Goal: Transaction & Acquisition: Purchase product/service

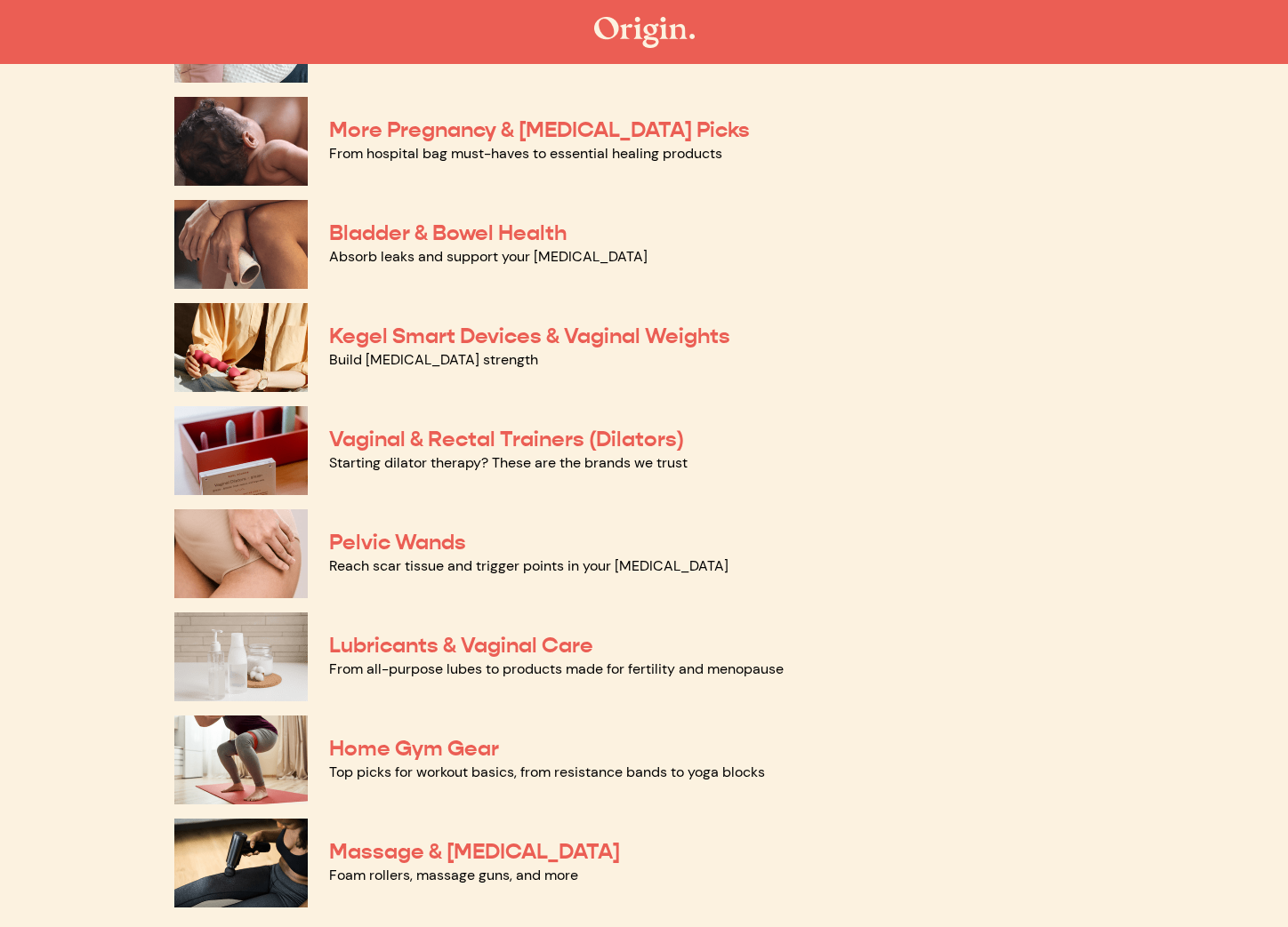
scroll to position [661, 0]
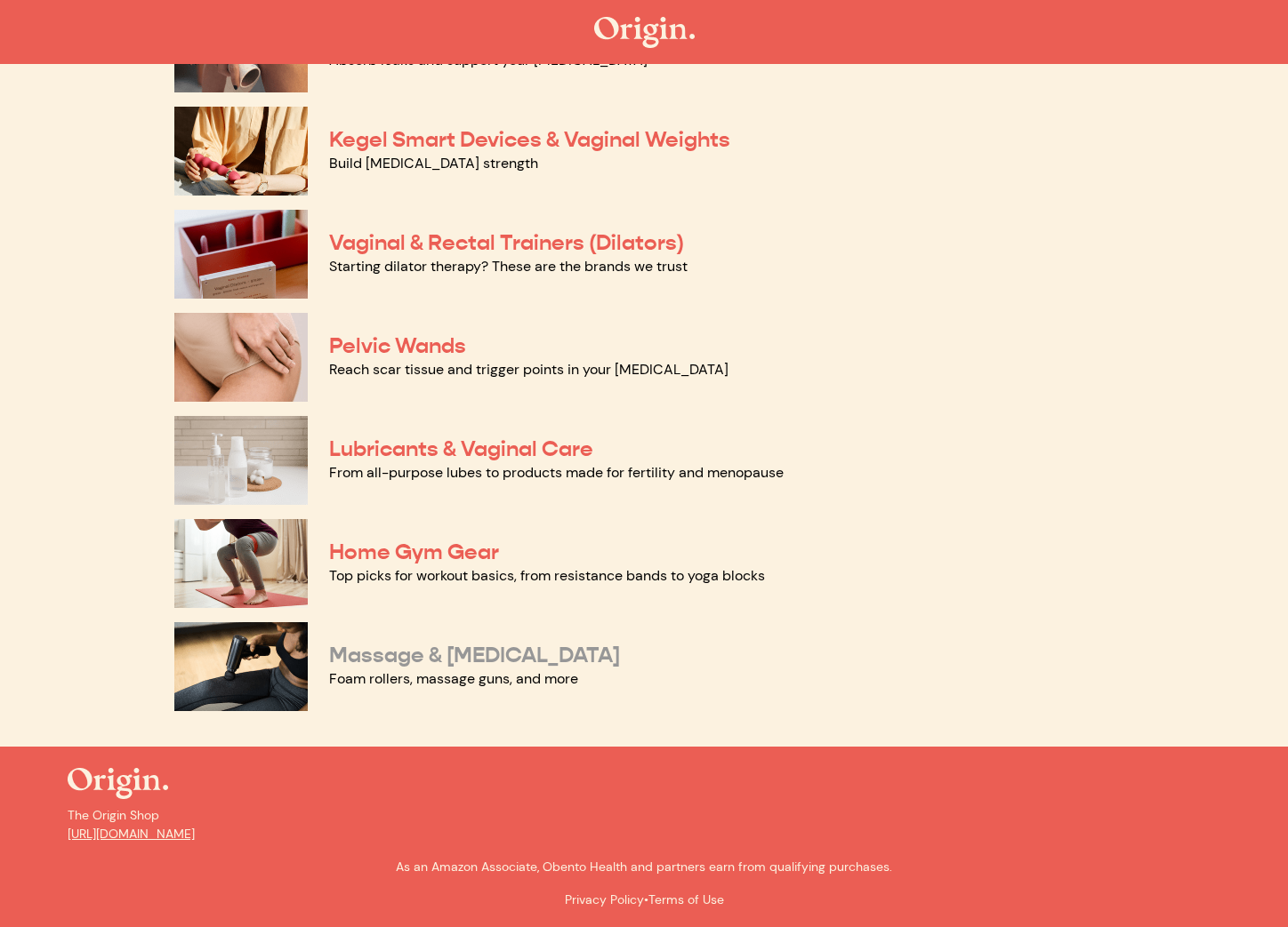
click at [595, 654] on link "Massage & Myofascial Release" at bounding box center [474, 655] width 291 height 26
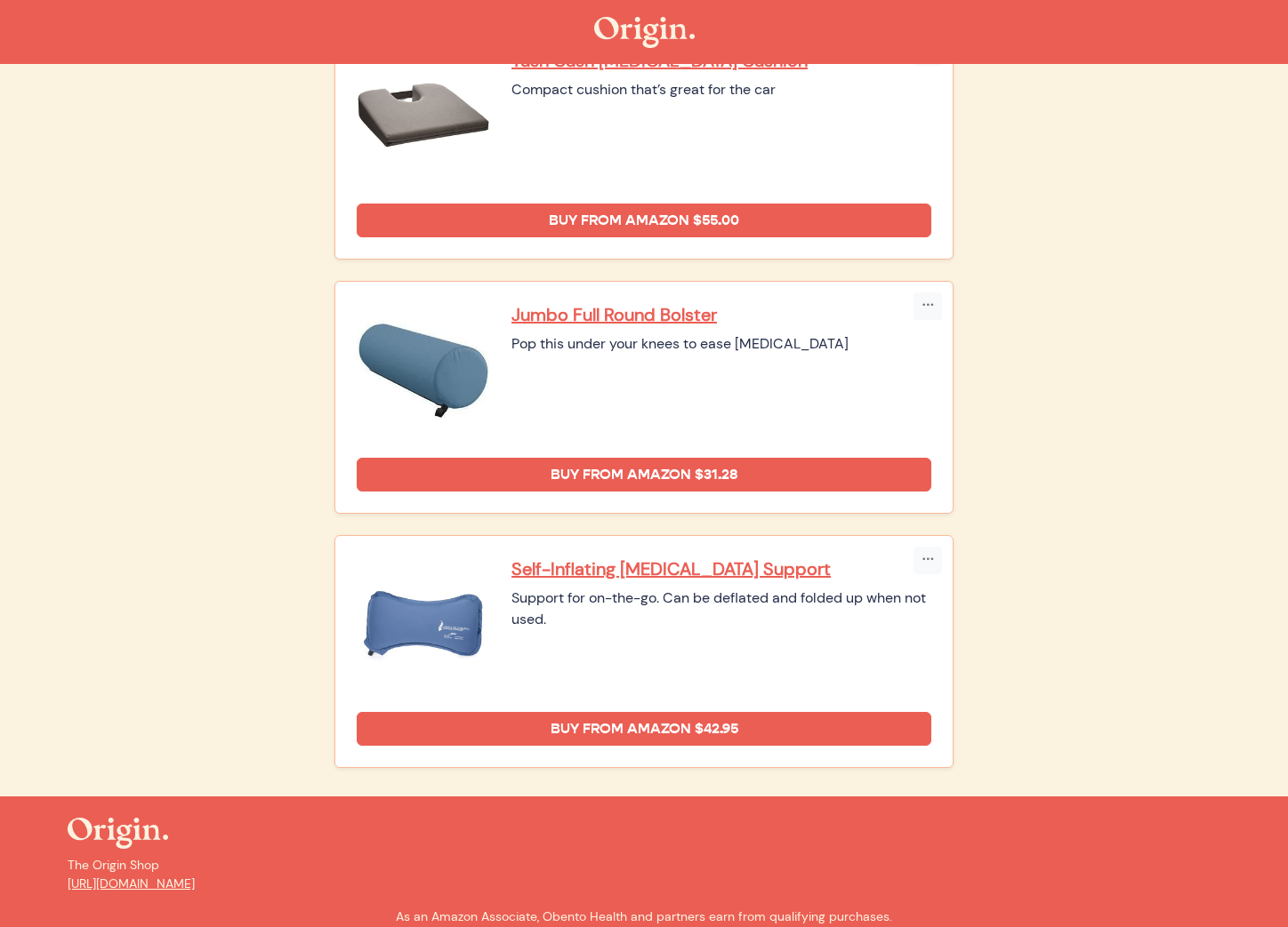
scroll to position [1065, 0]
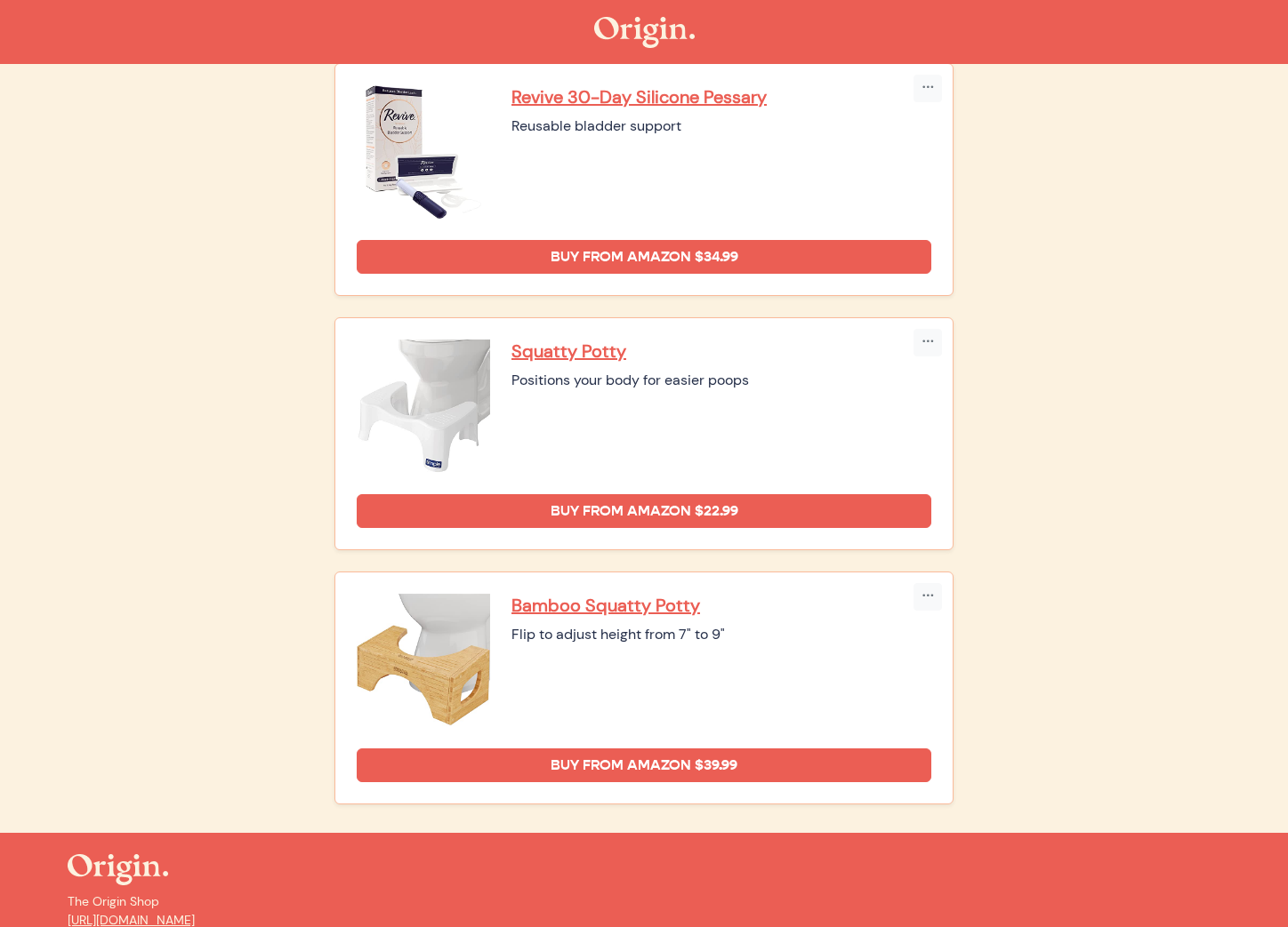
scroll to position [1065, 0]
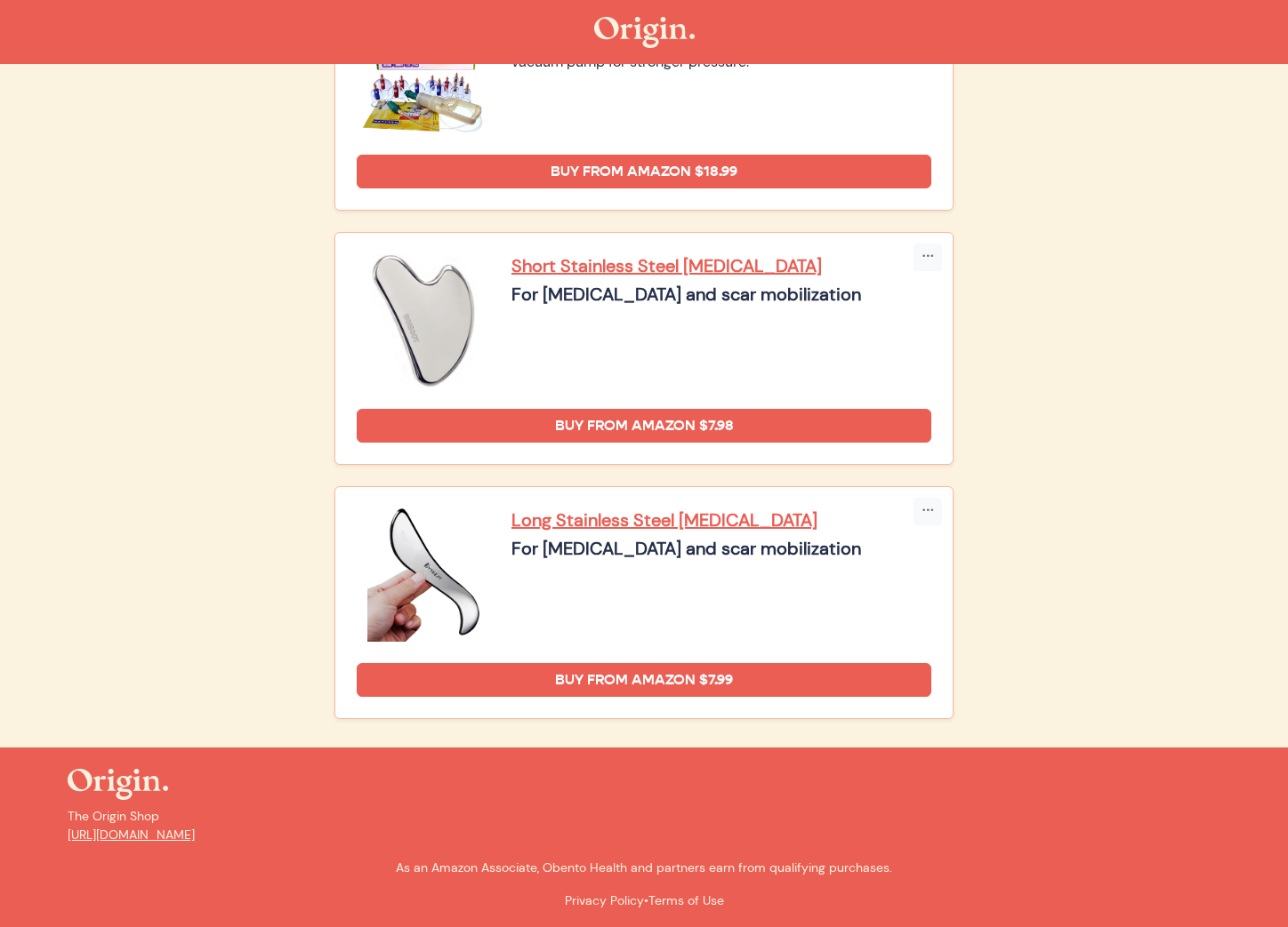
scroll to position [2568, 0]
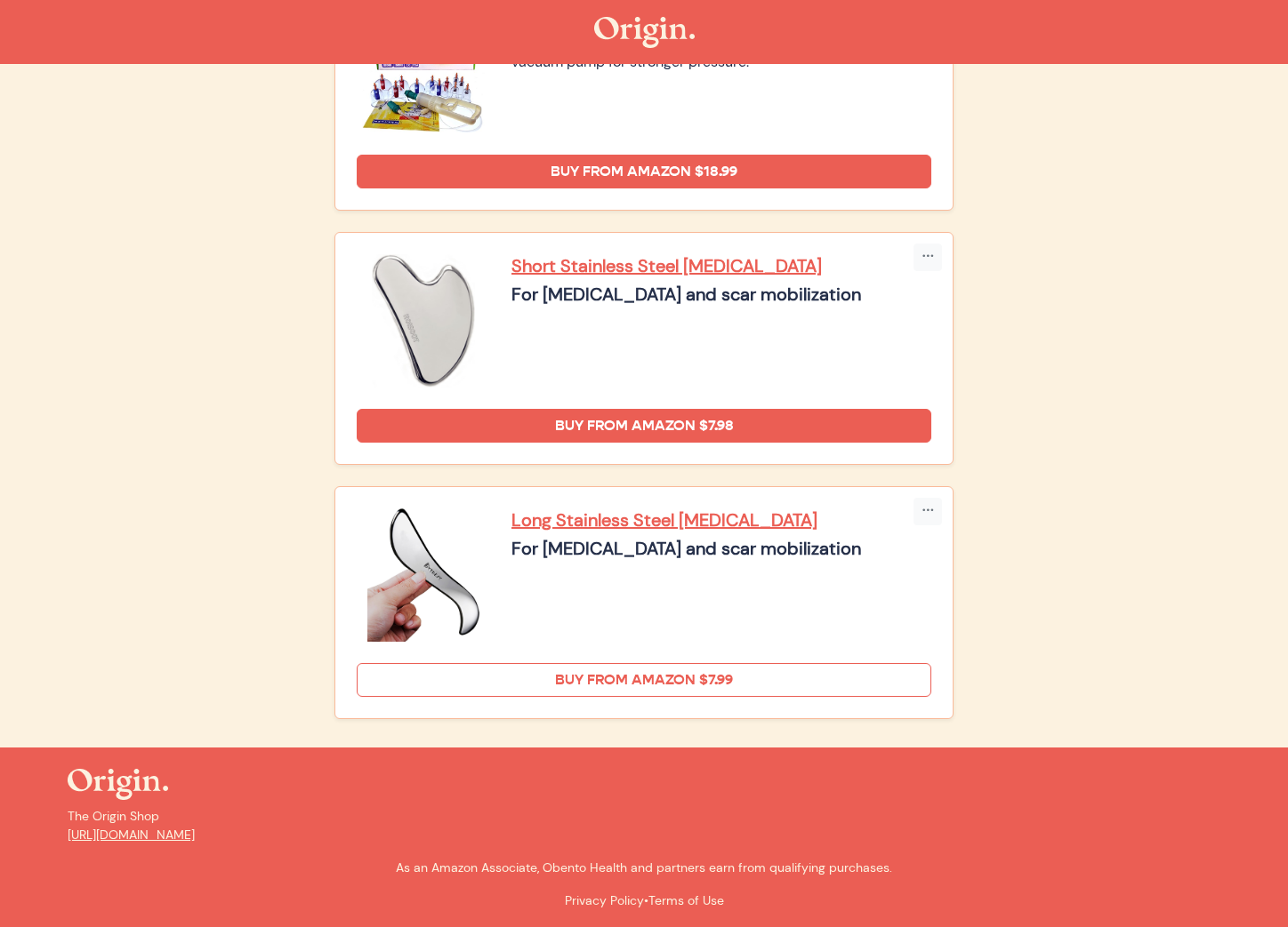
click at [674, 685] on link "Buy from Amazon $7.99" at bounding box center [644, 680] width 575 height 34
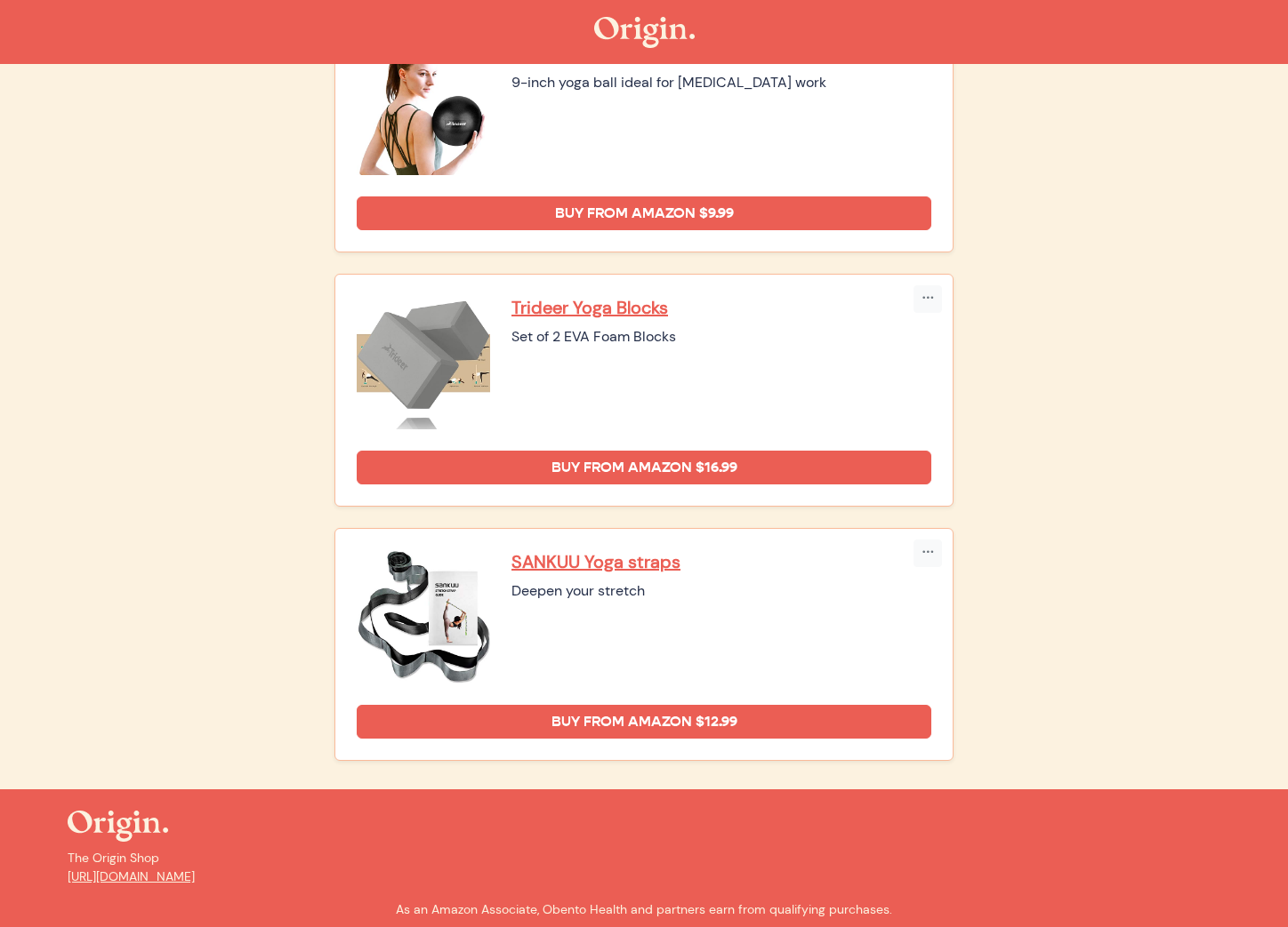
scroll to position [1320, 0]
